Goal: Information Seeking & Learning: Learn about a topic

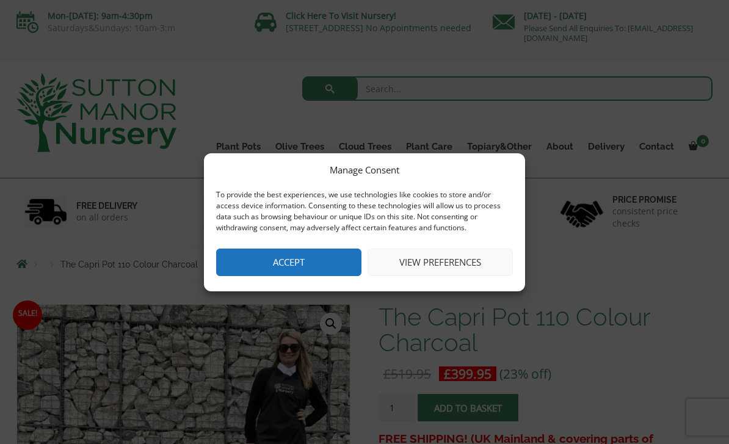
click at [325, 268] on button "Accept" at bounding box center [288, 262] width 145 height 27
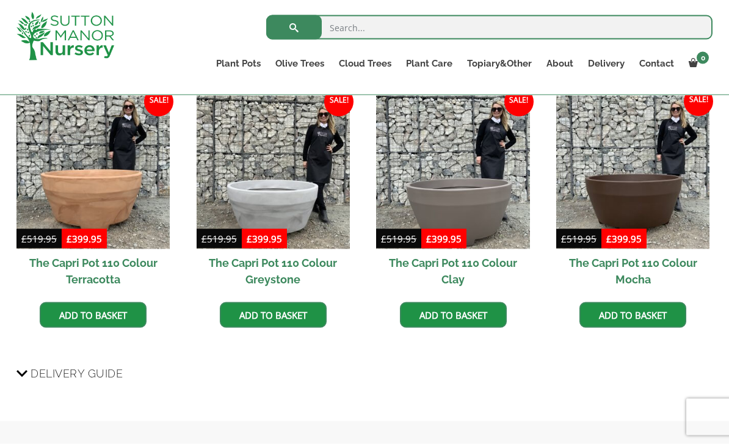
scroll to position [794, 0]
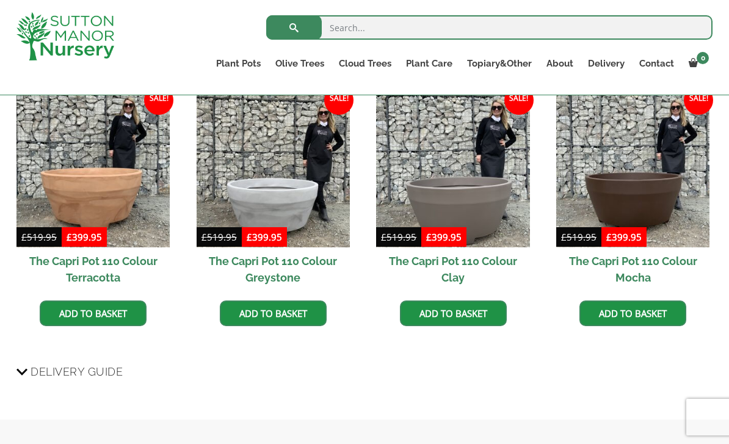
click at [92, 266] on h2 "The Capri Pot 110 Colour Terracotta" at bounding box center [92, 269] width 153 height 44
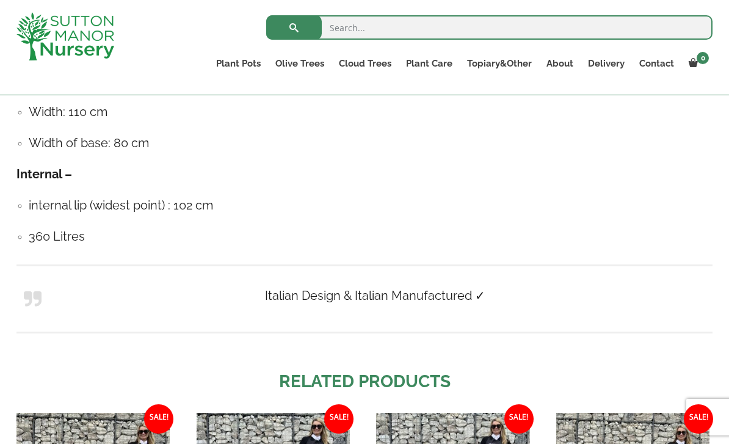
scroll to position [817, 0]
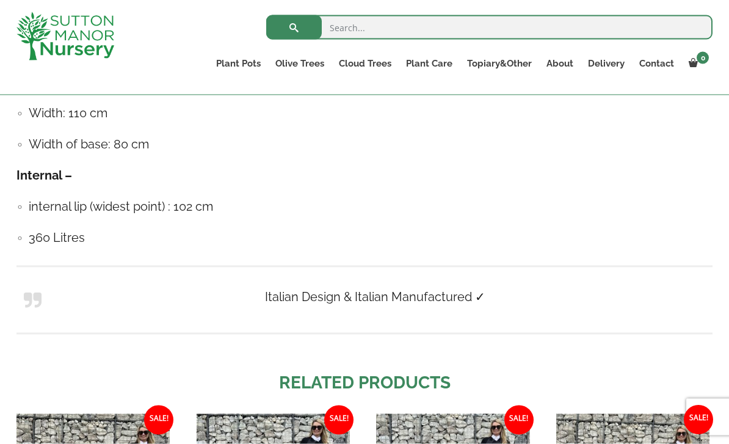
click at [602, 69] on link "Delivery" at bounding box center [606, 63] width 51 height 17
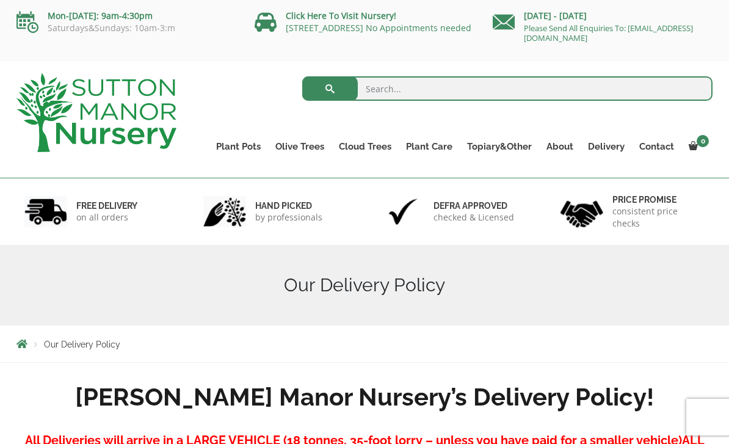
click at [232, 135] on ul "Plant Pots Resin Bonded Pots The Amalfi Pots The Milan Pots The Capri Pots The …" at bounding box center [461, 138] width 504 height 56
click at [365, 146] on link "Cloud Trees" at bounding box center [365, 146] width 67 height 17
click at [0, 0] on link "Ilex Crenata Cloud Trees" at bounding box center [0, 0] width 0 height 0
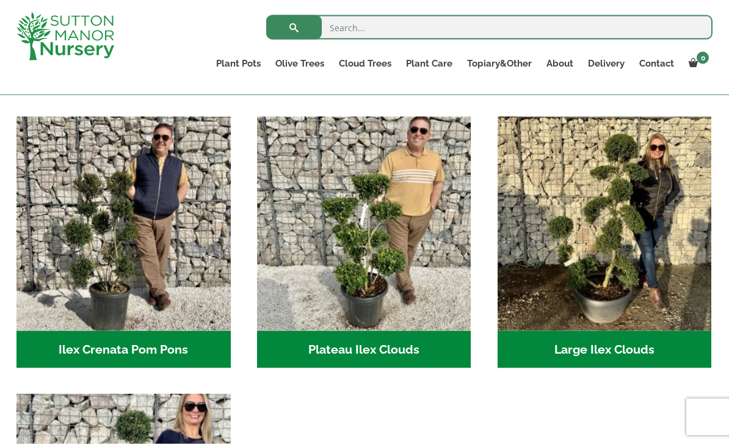
scroll to position [228, 0]
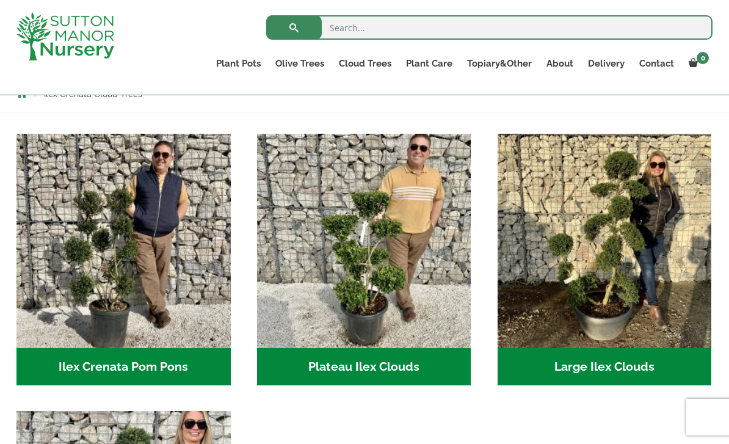
click at [615, 369] on h2 "Large Ilex Clouds (48)" at bounding box center [605, 367] width 214 height 38
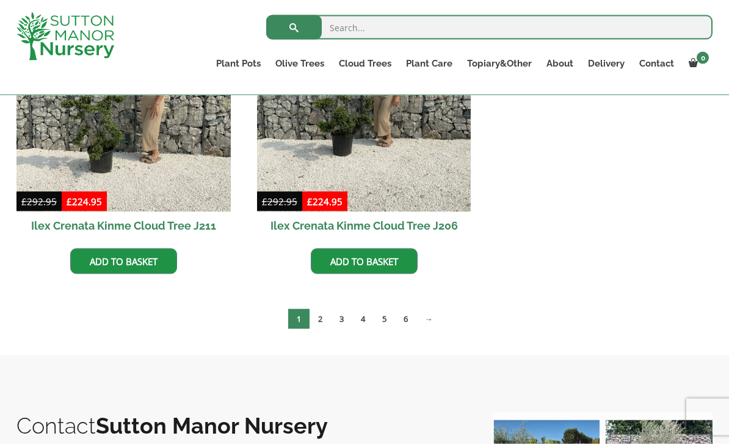
scroll to position [1029, 0]
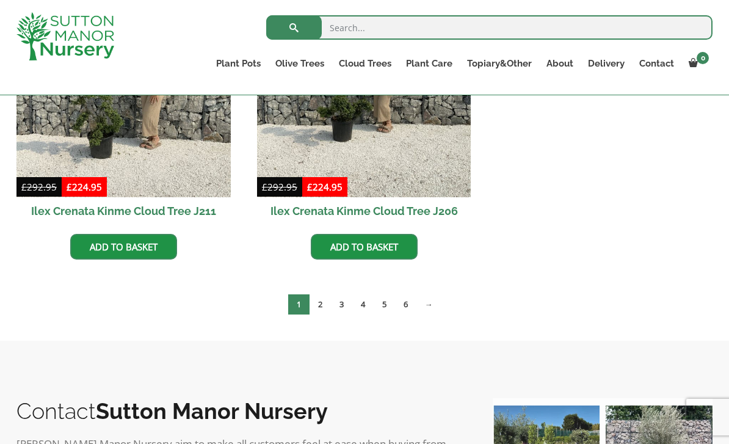
click at [421, 299] on link "→" at bounding box center [429, 304] width 25 height 20
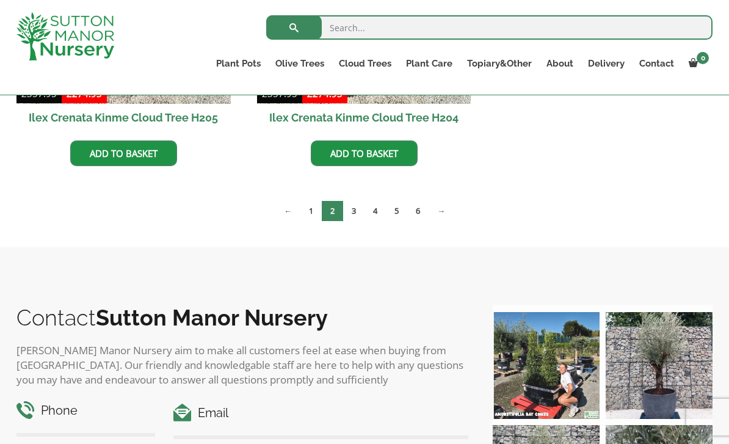
scroll to position [1426, 0]
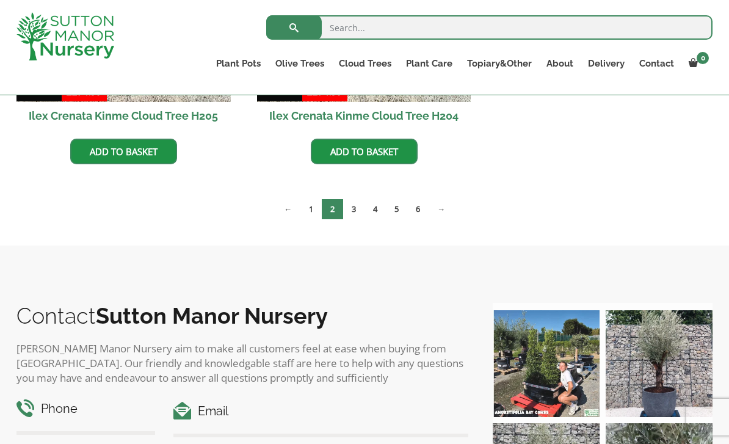
click at [431, 208] on link "→" at bounding box center [441, 209] width 25 height 20
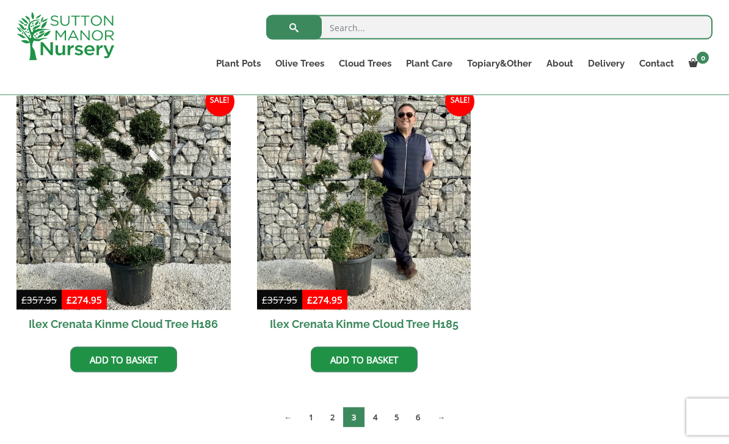
scroll to position [951, 0]
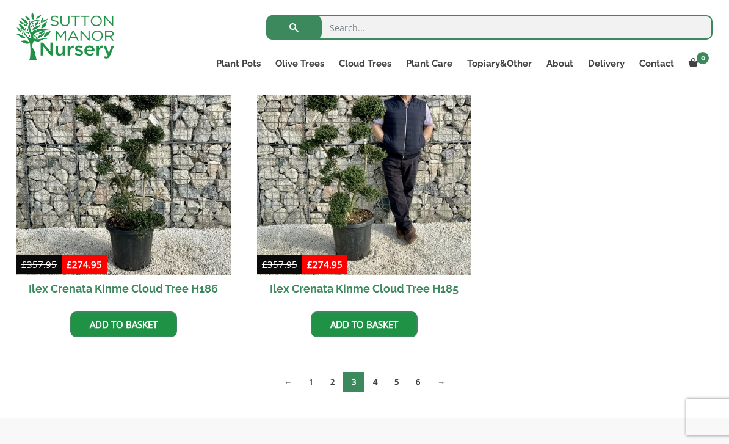
click at [414, 387] on link "6" at bounding box center [417, 382] width 21 height 20
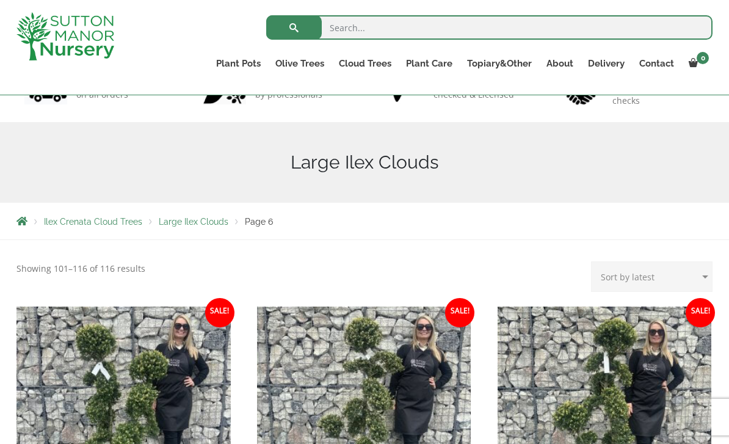
scroll to position [99, 0]
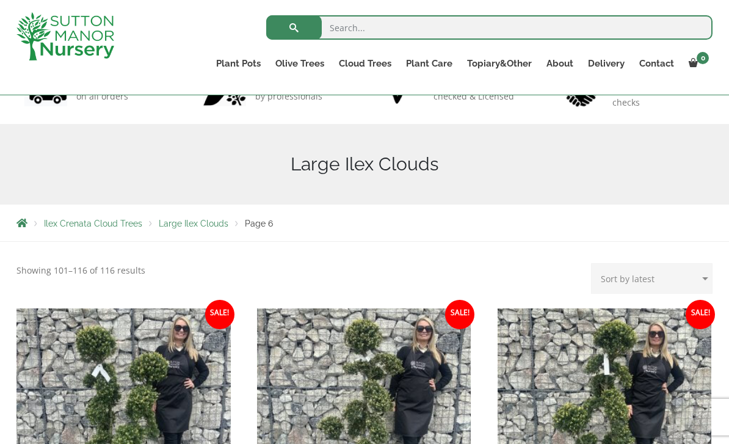
click at [0, 0] on link "Castlewellan" at bounding box center [0, 0] width 0 height 0
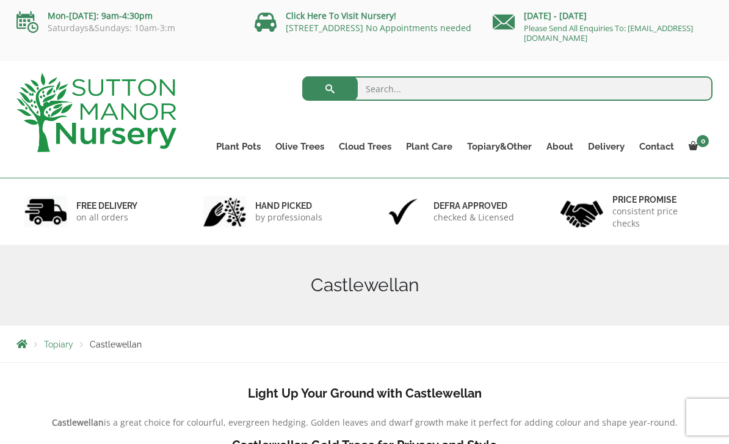
click at [0, 0] on link "Ligustrum Pom Poms" at bounding box center [0, 0] width 0 height 0
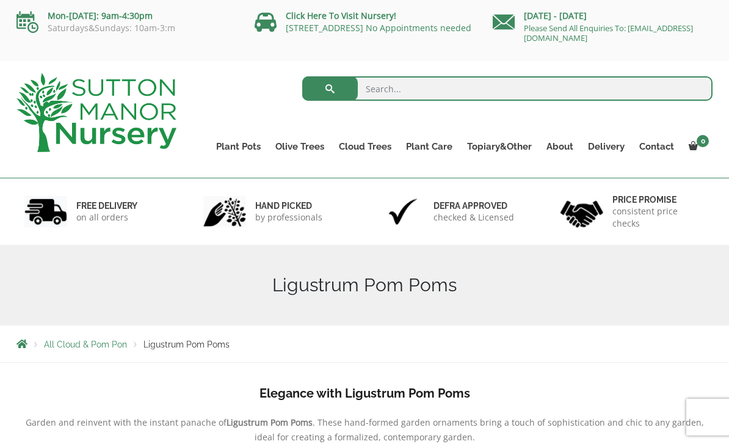
click at [695, 235] on div "Price promise consistent price checks" at bounding box center [633, 211] width 179 height 67
